Goal: Task Accomplishment & Management: Use online tool/utility

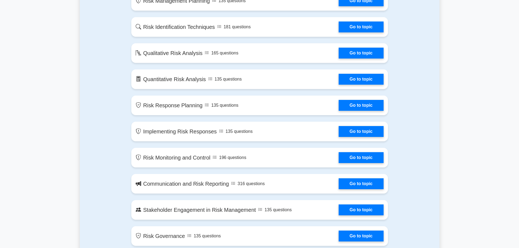
scroll to position [354, 0]
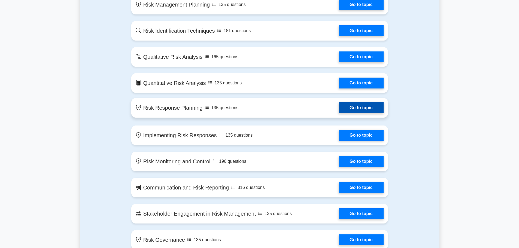
click at [351, 104] on link "Go to topic" at bounding box center [361, 108] width 45 height 11
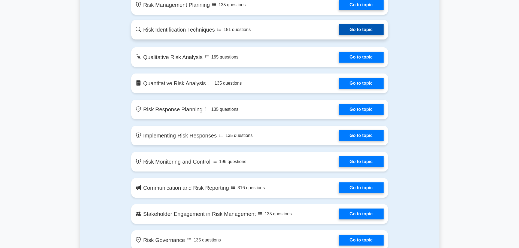
scroll to position [354, 0]
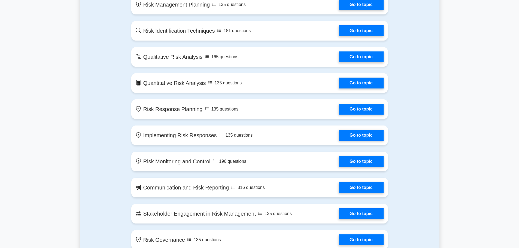
drag, startPoint x: 459, startPoint y: 28, endPoint x: 463, endPoint y: 20, distance: 9.0
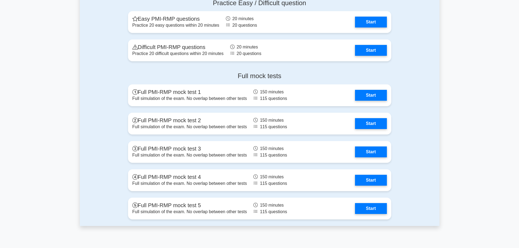
scroll to position [1145, 0]
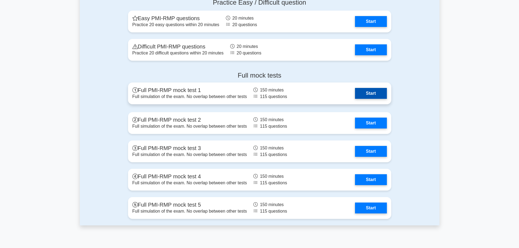
click at [367, 94] on link "Start" at bounding box center [371, 93] width 32 height 11
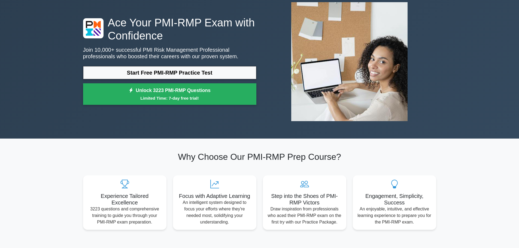
scroll to position [0, 0]
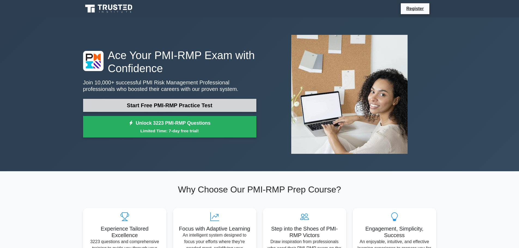
click at [185, 104] on link "Start Free PMI-RMP Practice Test" at bounding box center [169, 105] width 173 height 13
